Goal: Find specific page/section: Find specific page/section

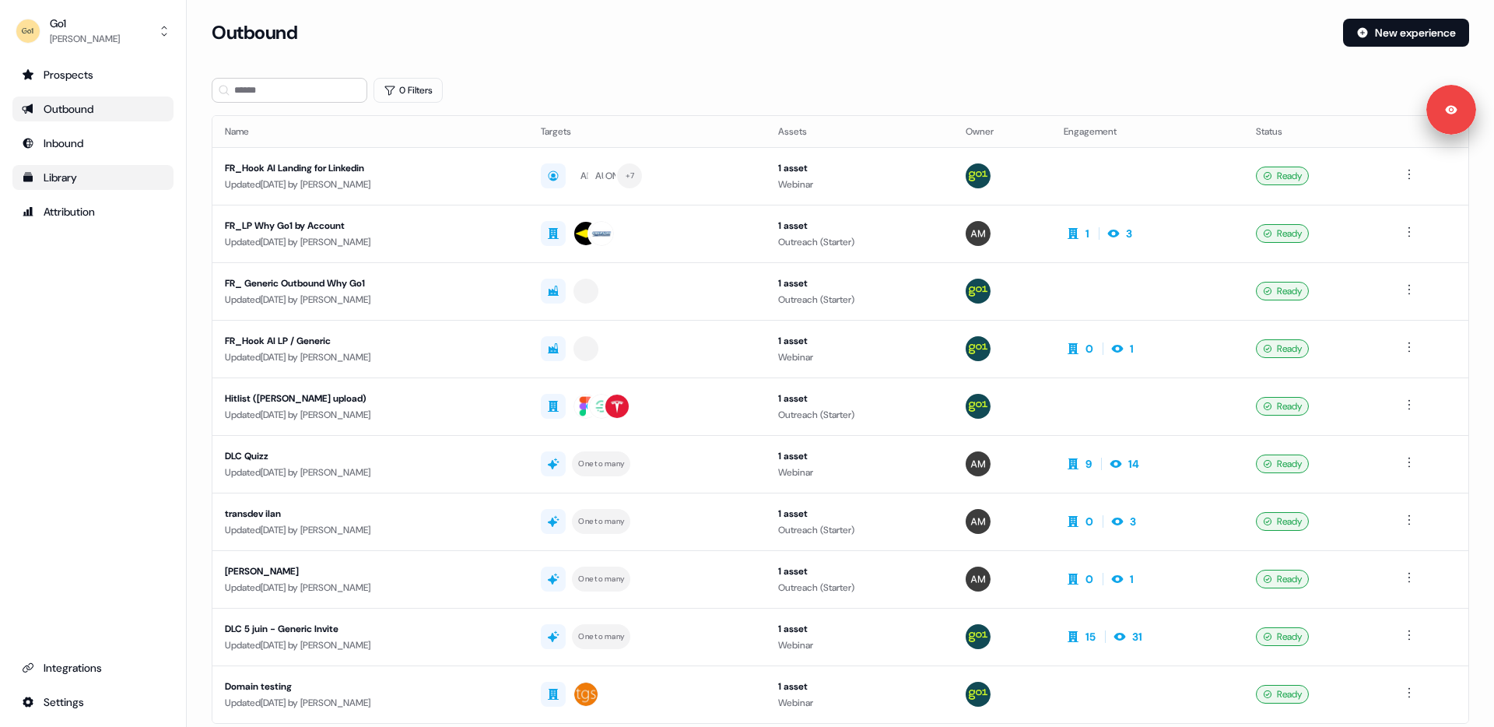
click at [82, 179] on div "Library" at bounding box center [93, 178] width 142 height 16
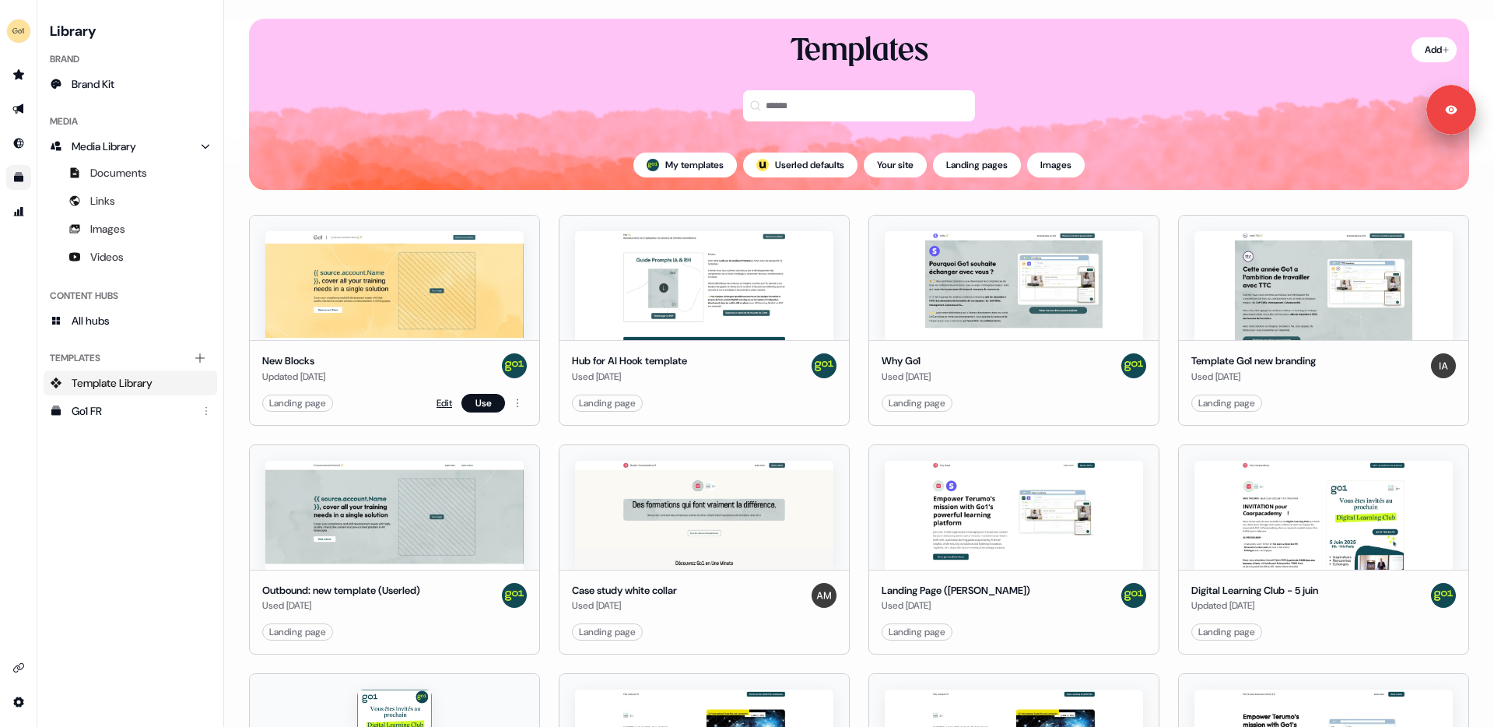
click at [446, 402] on link "Edit" at bounding box center [444, 403] width 16 height 16
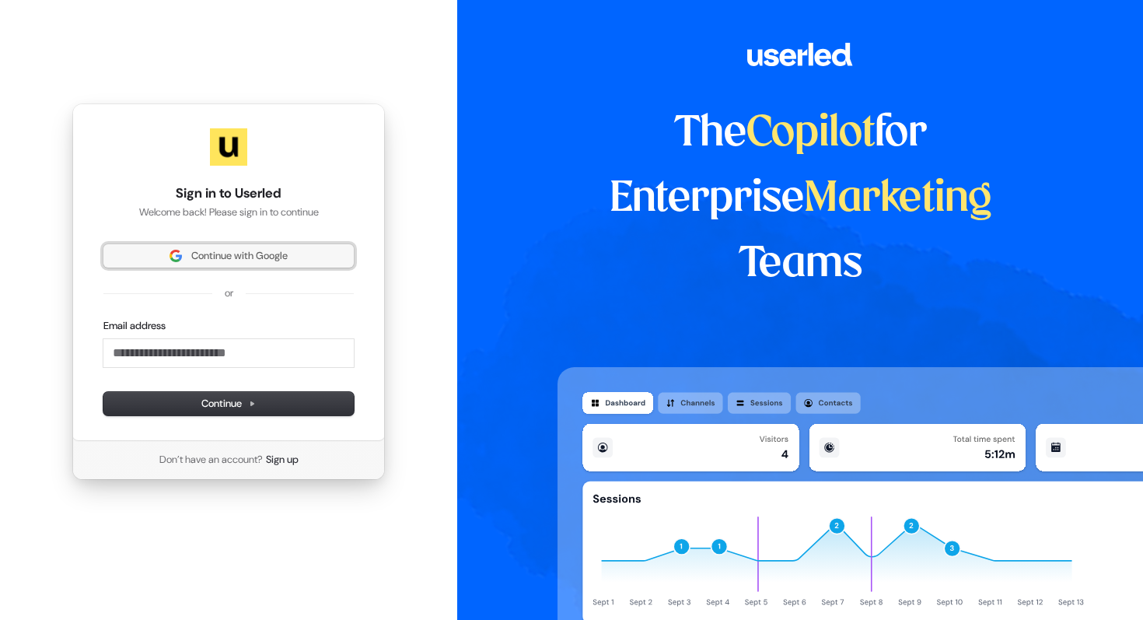
click at [208, 250] on span "Continue with Google" at bounding box center [239, 256] width 96 height 14
